Goal: Information Seeking & Learning: Learn about a topic

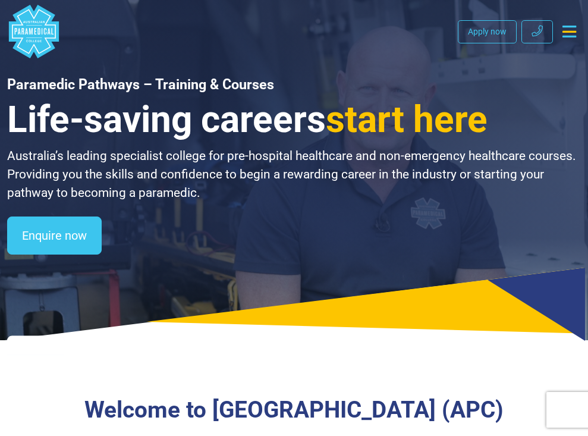
click at [558, 31] on button "Toggle navigation" at bounding box center [569, 31] width 23 height 21
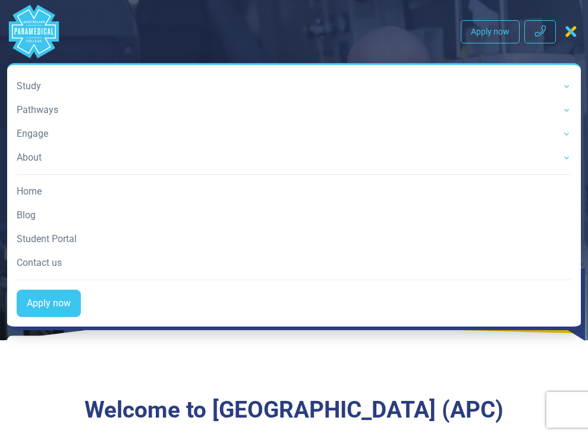
click at [36, 190] on link "Home" at bounding box center [294, 192] width 555 height 24
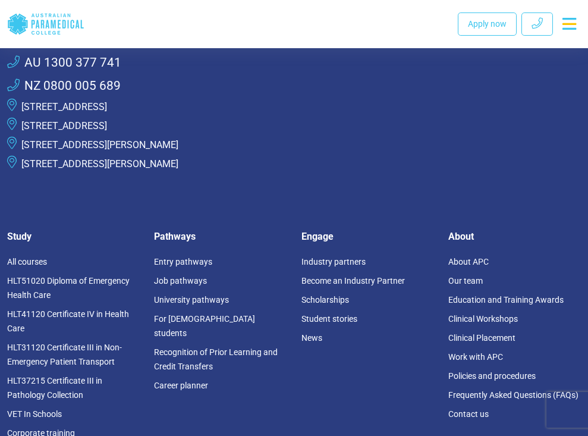
scroll to position [3182, 0]
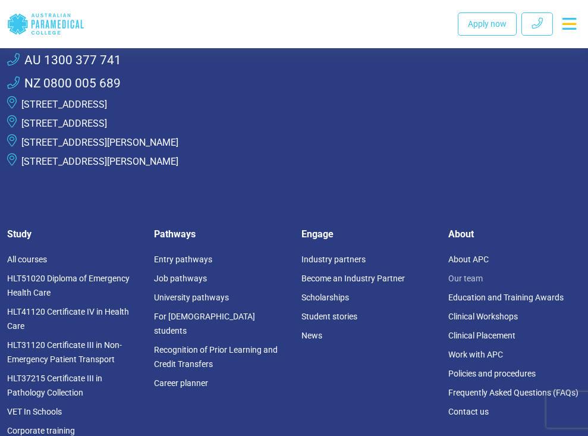
click at [466, 273] on link "Our team" at bounding box center [465, 278] width 34 height 10
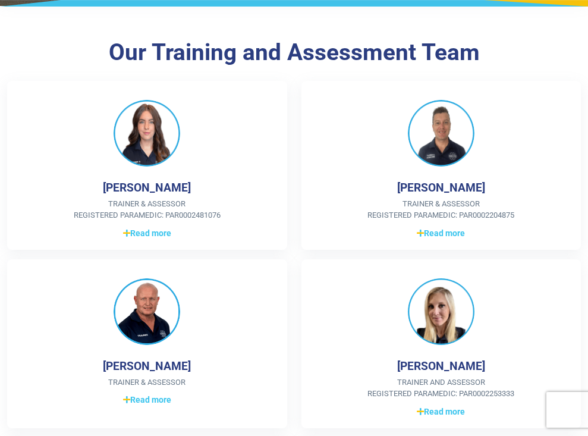
scroll to position [150, 0]
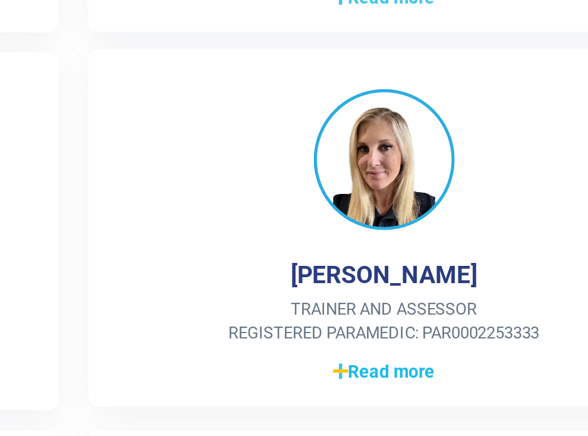
click at [457, 400] on span "Read more" at bounding box center [441, 401] width 48 height 12
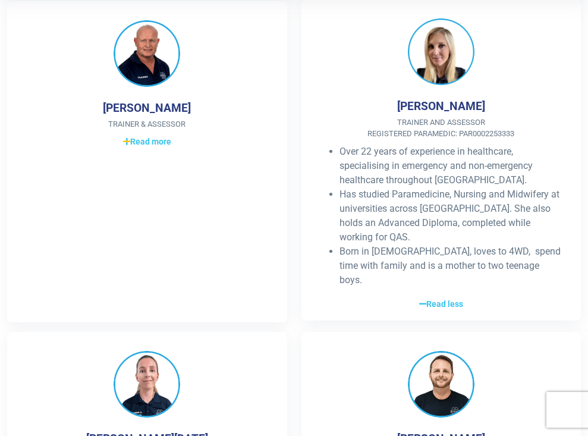
scroll to position [401, 0]
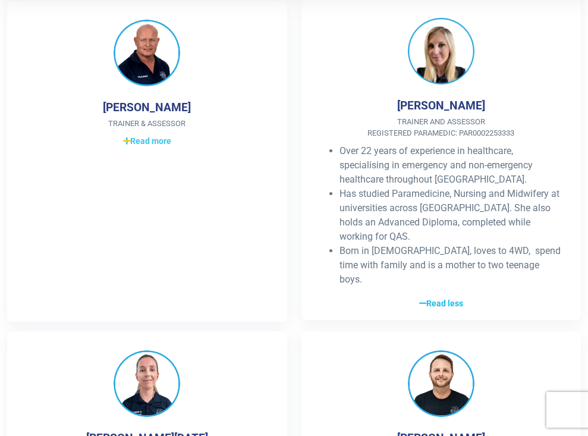
click at [447, 297] on span "Read less" at bounding box center [441, 303] width 44 height 12
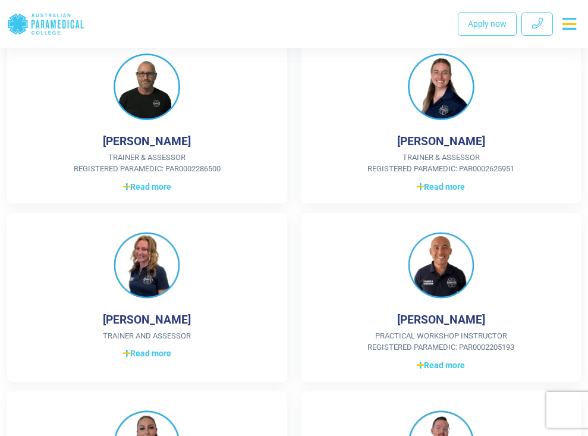
scroll to position [731, 0]
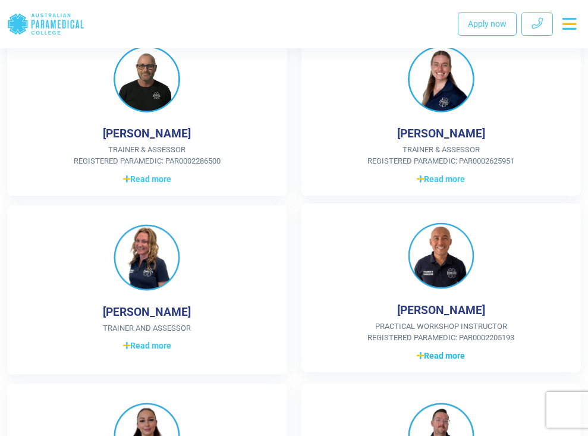
click at [445, 359] on span "Read more" at bounding box center [441, 356] width 48 height 12
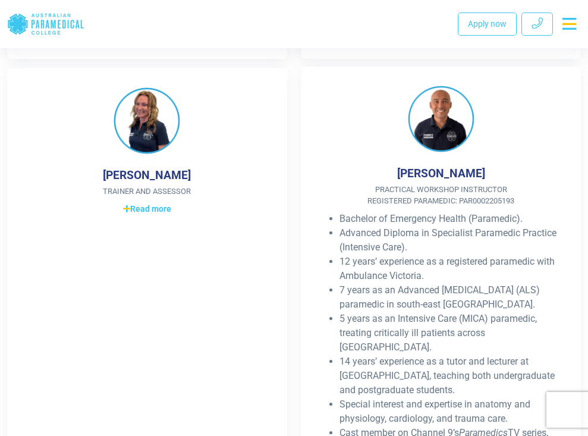
scroll to position [848, 0]
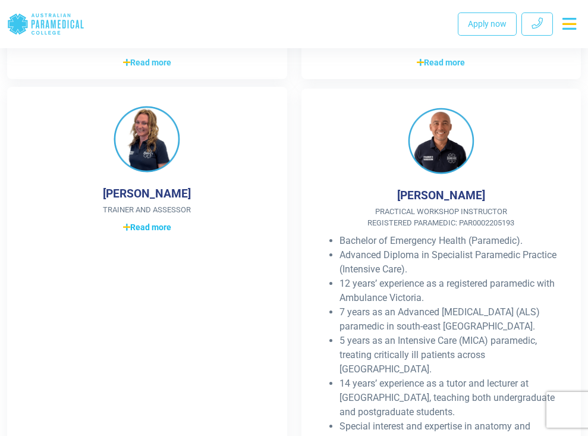
click at [149, 232] on span "Read more" at bounding box center [147, 227] width 48 height 12
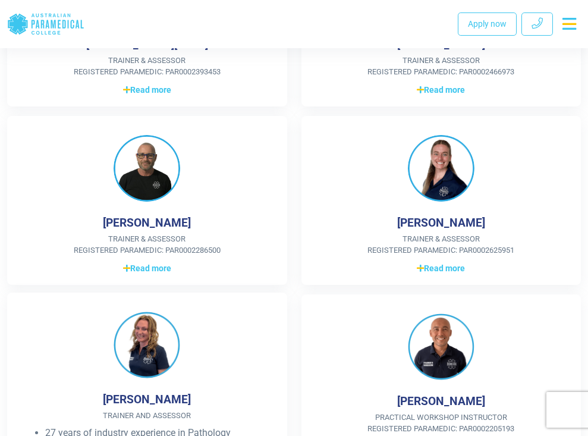
scroll to position [639, 0]
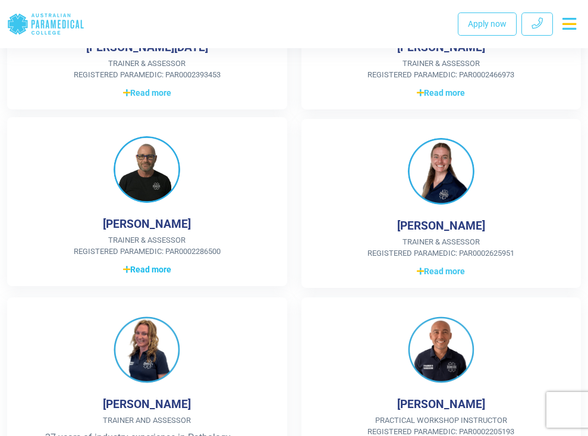
click at [150, 272] on span "Read more" at bounding box center [147, 269] width 48 height 12
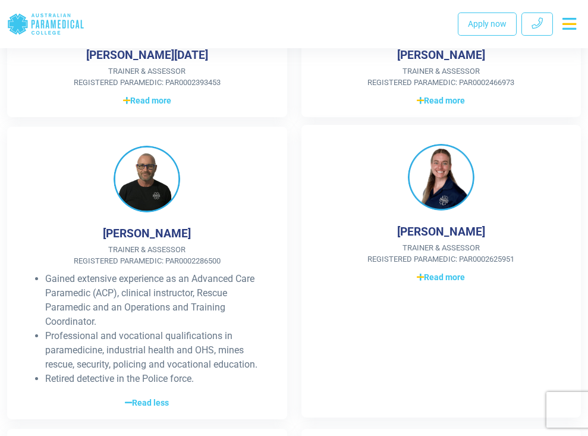
scroll to position [626, 0]
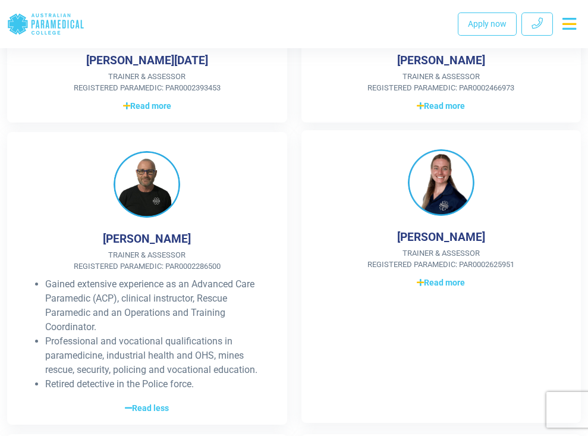
click at [432, 294] on div "Jennifer Prendergast Trainer & Assessor Registered Paramedic: PAR0002625951 NZ …" at bounding box center [441, 276] width 280 height 293
click at [441, 279] on span "Read more" at bounding box center [441, 282] width 48 height 12
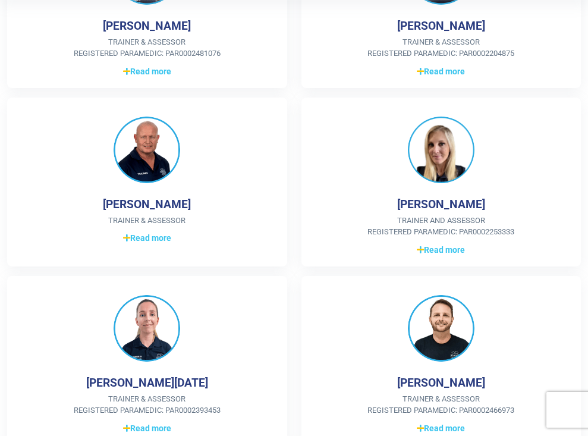
scroll to position [300, 0]
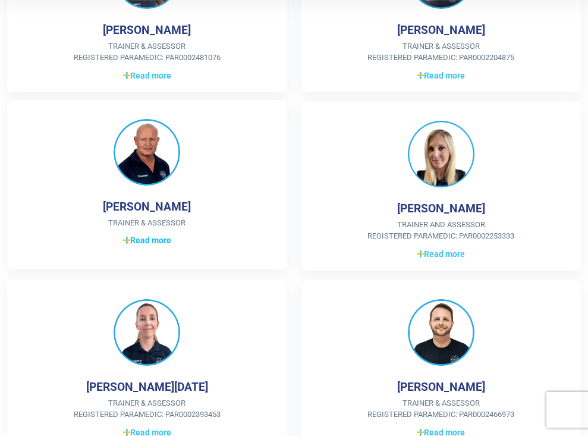
click at [173, 244] on link "Read more Read less" at bounding box center [147, 240] width 242 height 14
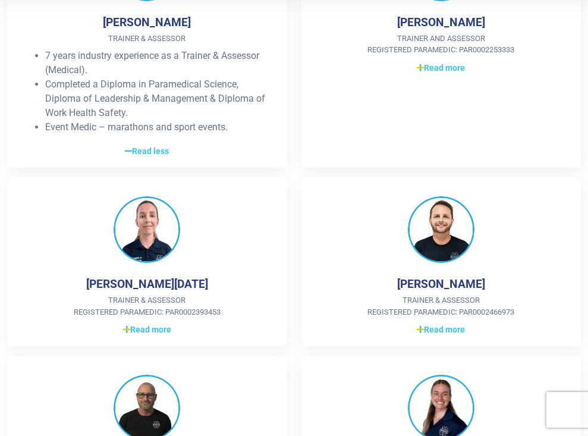
scroll to position [0, 0]
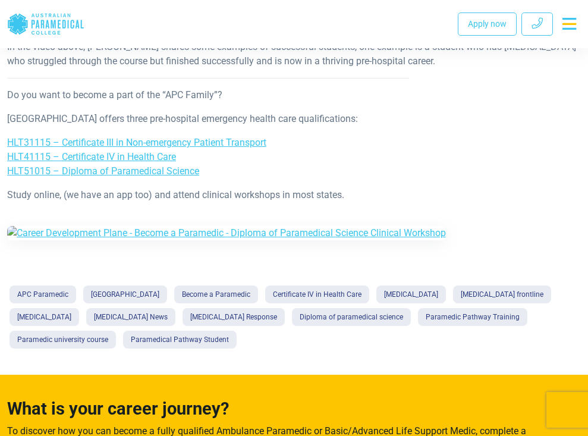
scroll to position [779, 0]
